Goal: Information Seeking & Learning: Learn about a topic

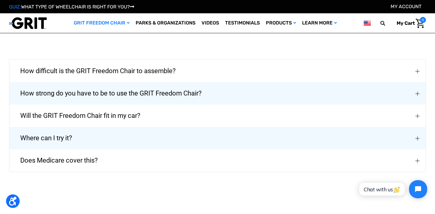
scroll to position [944, 0]
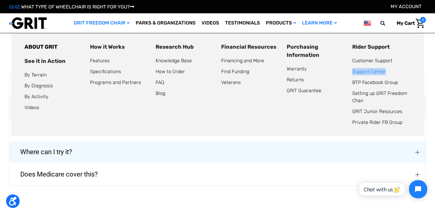
click at [357, 70] on link "Support Center" at bounding box center [369, 72] width 34 height 6
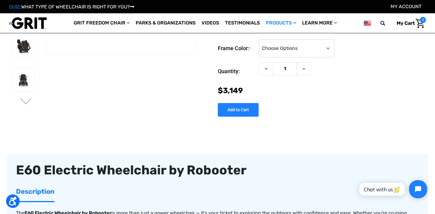
scroll to position [34, 0]
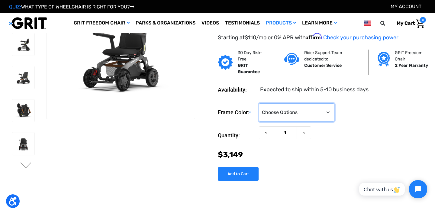
click at [292, 113] on select "Choose Options White Gray Green" at bounding box center [296, 112] width 75 height 18
select select "1367"
click at [259, 103] on select "Choose Options White Gray Green" at bounding box center [296, 112] width 75 height 18
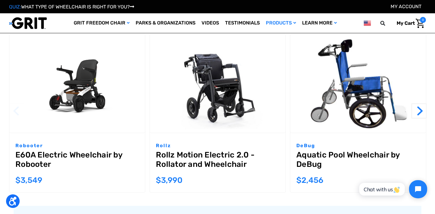
scroll to position [929, 0]
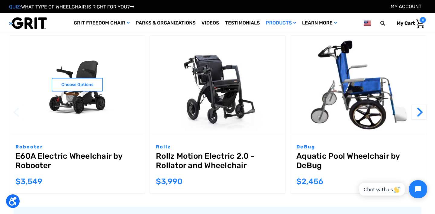
click at [86, 105] on img "E60A Electric Wheelchair by Robooter,$3,549.00\a" at bounding box center [77, 85] width 136 height 98
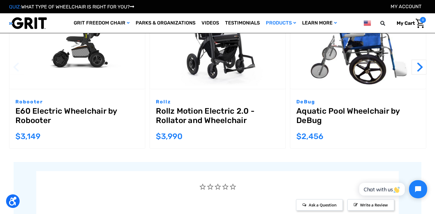
scroll to position [1007, 0]
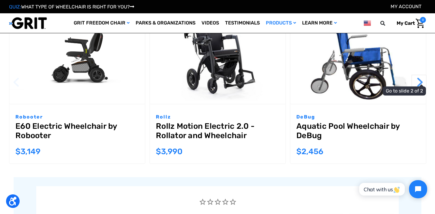
click at [416, 82] on button "Next" at bounding box center [418, 82] width 15 height 15
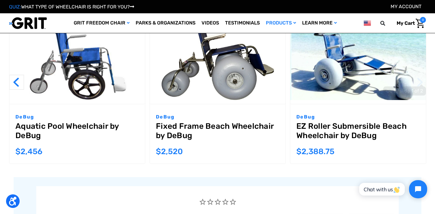
click at [416, 82] on button "Next" at bounding box center [418, 82] width 15 height 15
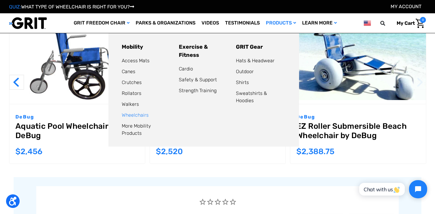
click at [140, 113] on link "Wheelchairs" at bounding box center [135, 115] width 27 height 6
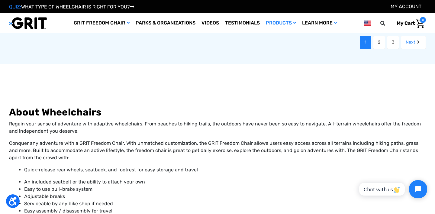
scroll to position [737, 0]
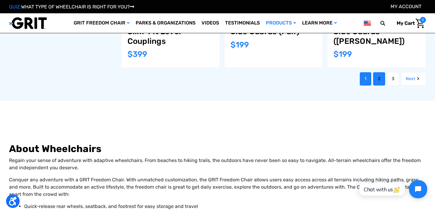
click at [380, 72] on link "2" at bounding box center [379, 78] width 12 height 13
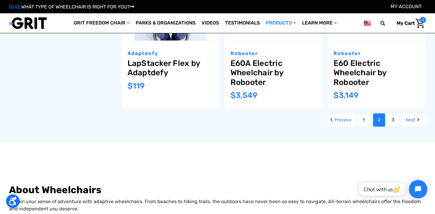
scroll to position [702, 0]
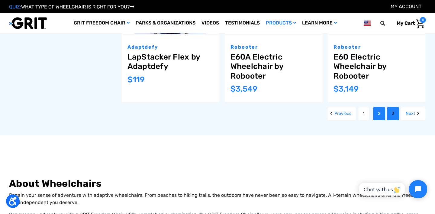
click at [392, 113] on link "3" at bounding box center [393, 113] width 12 height 13
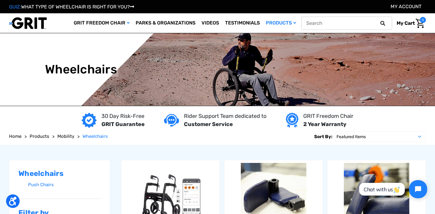
click at [356, 22] on input "text" at bounding box center [346, 23] width 91 height 13
type input "robooter"
click at [378, 21] on button at bounding box center [384, 23] width 12 height 5
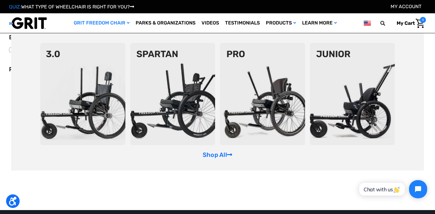
scroll to position [51, 0]
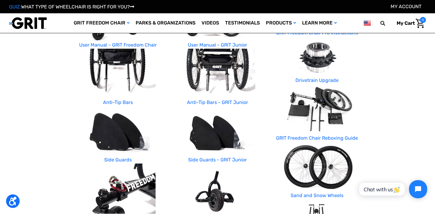
scroll to position [157, 0]
